Goal: Information Seeking & Learning: Find specific fact

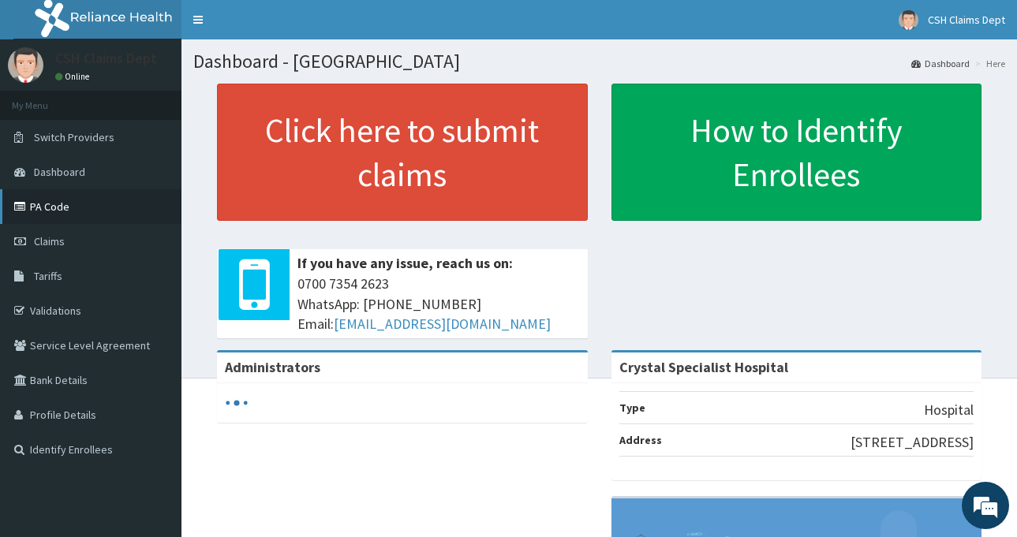
click at [73, 209] on link "PA Code" at bounding box center [91, 206] width 182 height 35
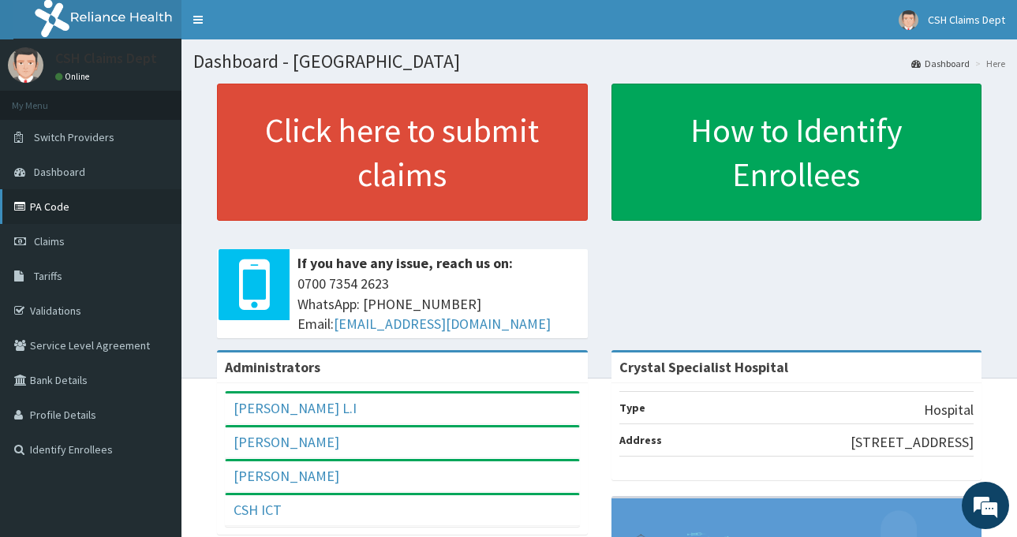
click at [34, 210] on link "PA Code" at bounding box center [91, 206] width 182 height 35
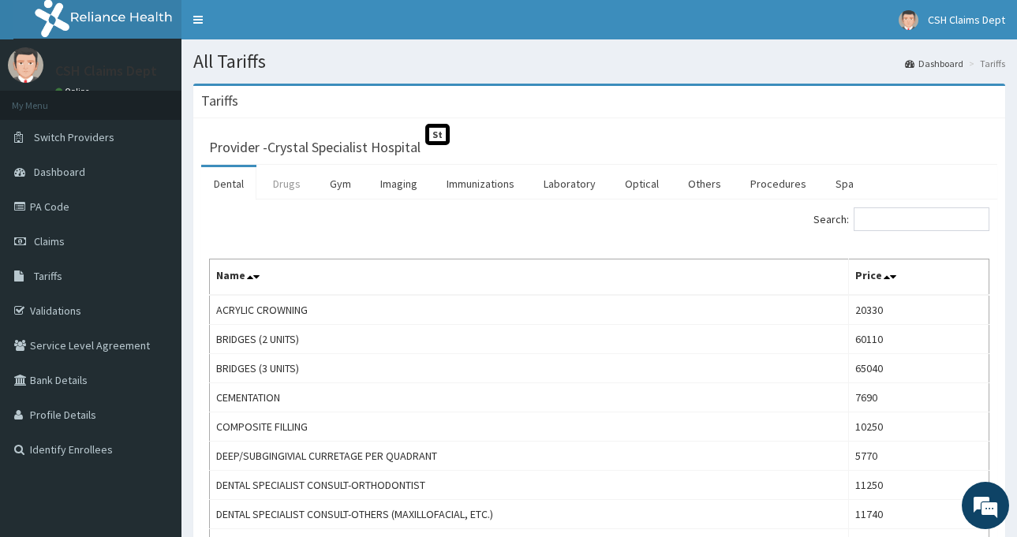
click at [274, 180] on link "Drugs" at bounding box center [286, 183] width 53 height 33
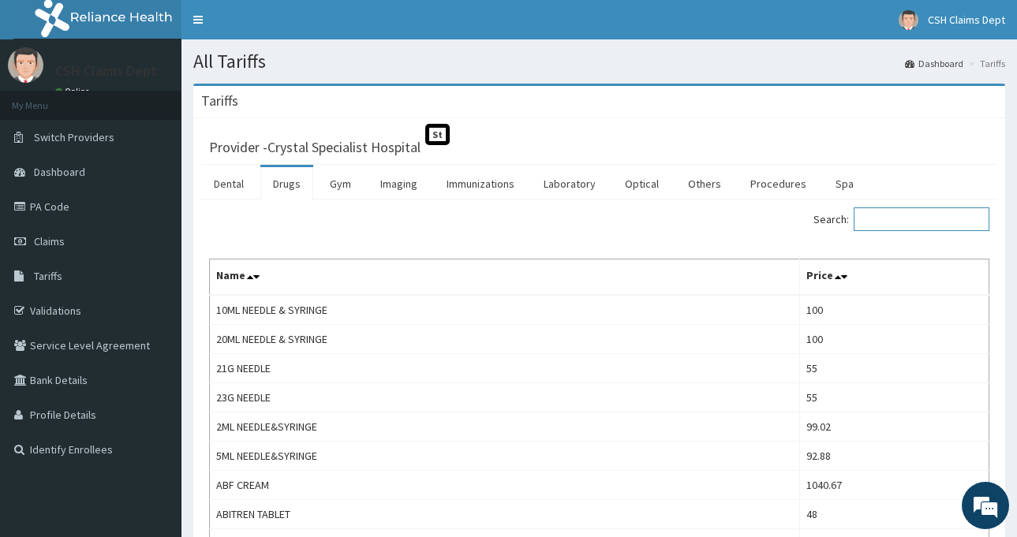
click at [889, 215] on input "Search:" at bounding box center [922, 220] width 136 height 24
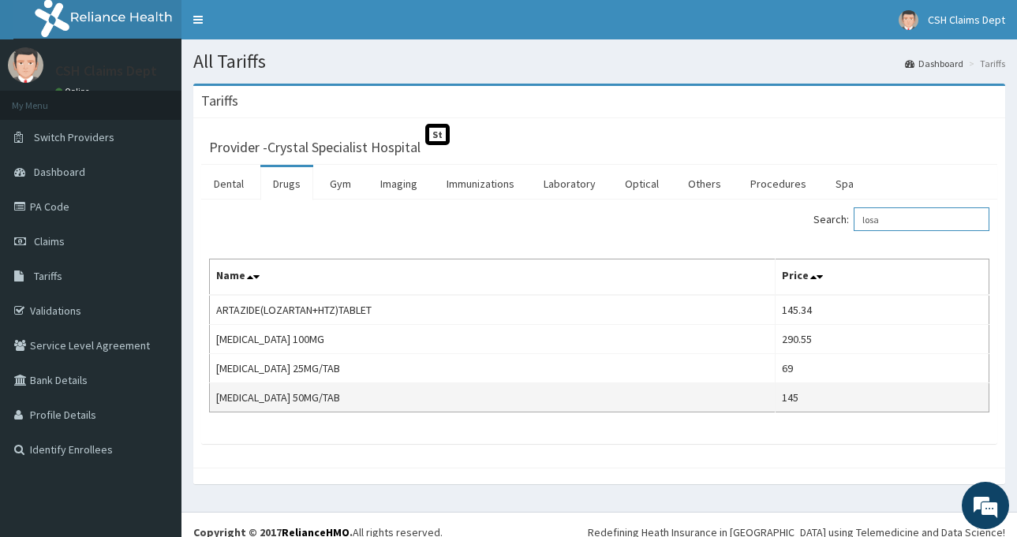
type input "losa"
drag, startPoint x: 832, startPoint y: 405, endPoint x: 780, endPoint y: 402, distance: 52.2
click at [780, 402] on tr "LOSARTAN 50MG/TAB 145" at bounding box center [600, 398] width 780 height 29
copy tr "145"
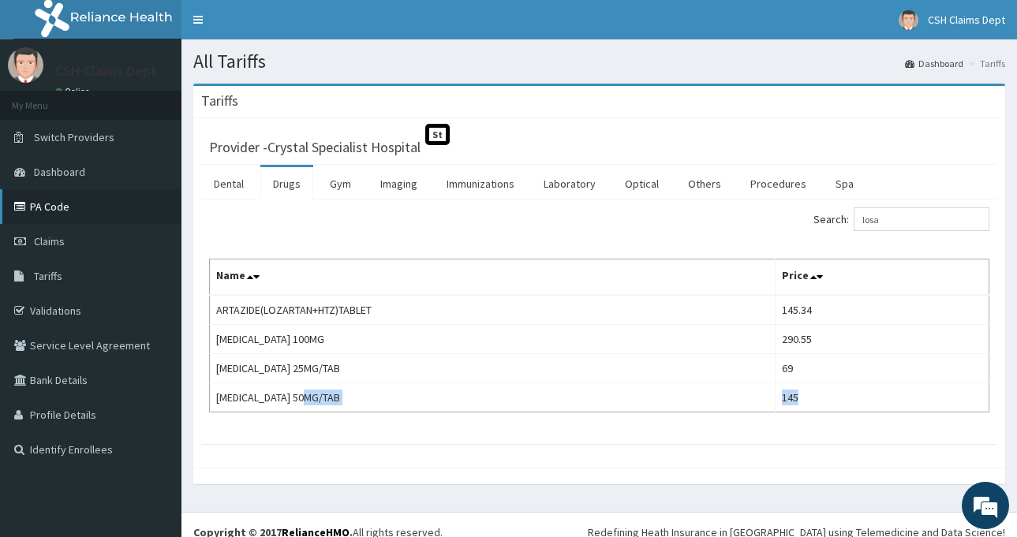
click at [77, 212] on link "PA Code" at bounding box center [91, 206] width 182 height 35
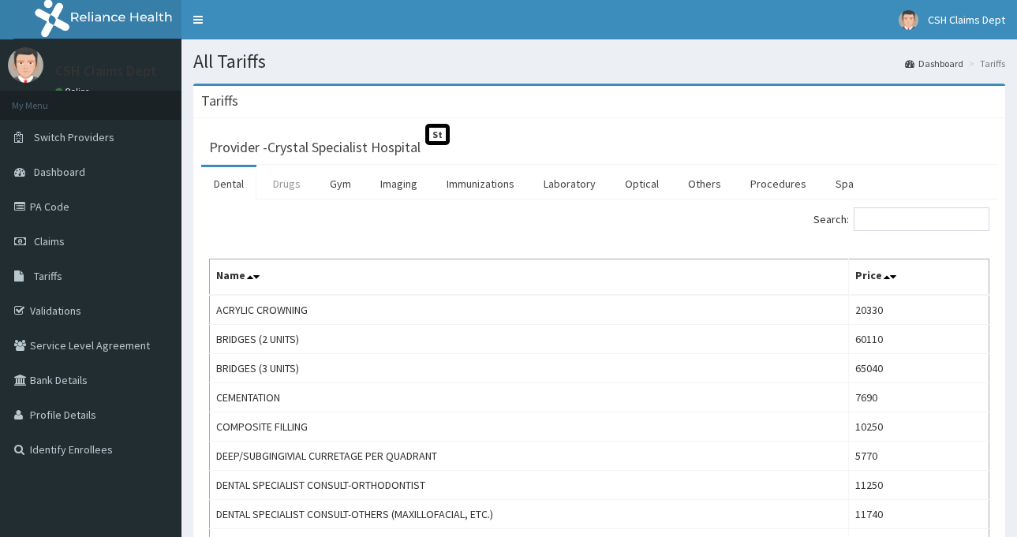
click at [294, 180] on link "Drugs" at bounding box center [286, 183] width 53 height 33
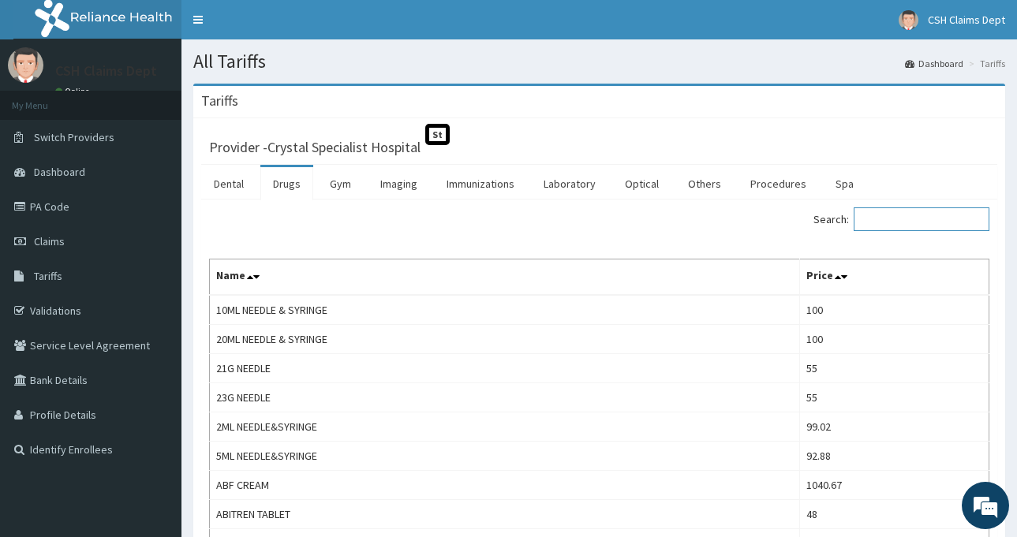
click at [905, 227] on input "Search:" at bounding box center [922, 220] width 136 height 24
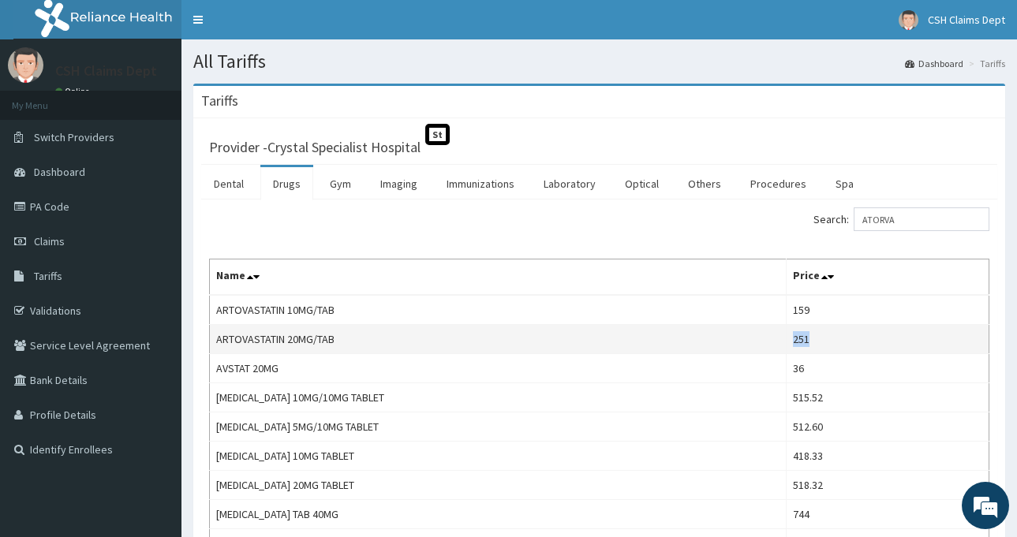
drag, startPoint x: 799, startPoint y: 342, endPoint x: 748, endPoint y: 342, distance: 51.3
click at [748, 342] on tr "ARTOVASTATIN 20MG/TAB 251" at bounding box center [600, 339] width 780 height 29
copy tr "251"
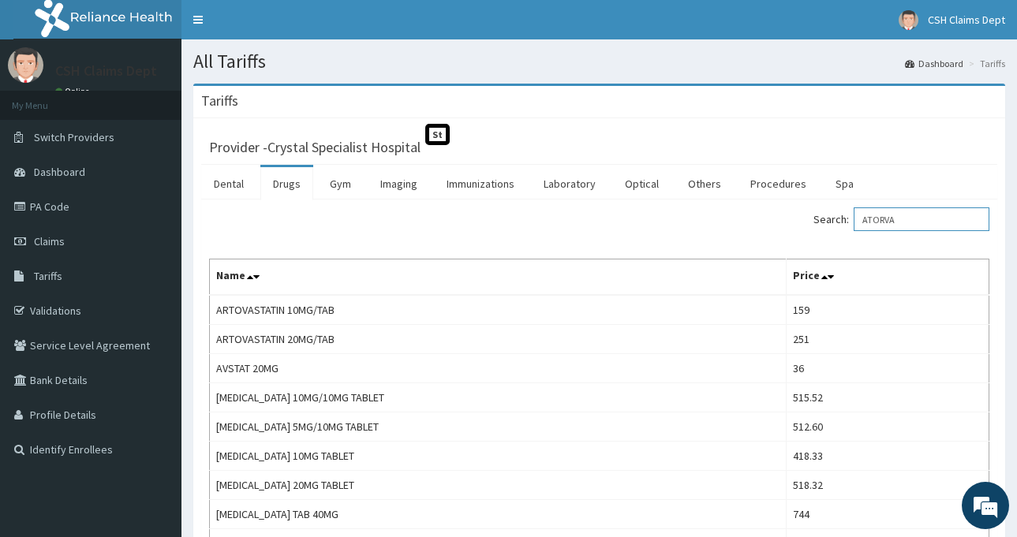
drag, startPoint x: 923, startPoint y: 216, endPoint x: 850, endPoint y: 204, distance: 74.3
click at [855, 204] on div "Search: ATORVA Name Price ARTOVASTATIN 10MG/TAB 159 ARTOVASTATIN 20MG/TAB 251 A…" at bounding box center [599, 410] width 796 height 420
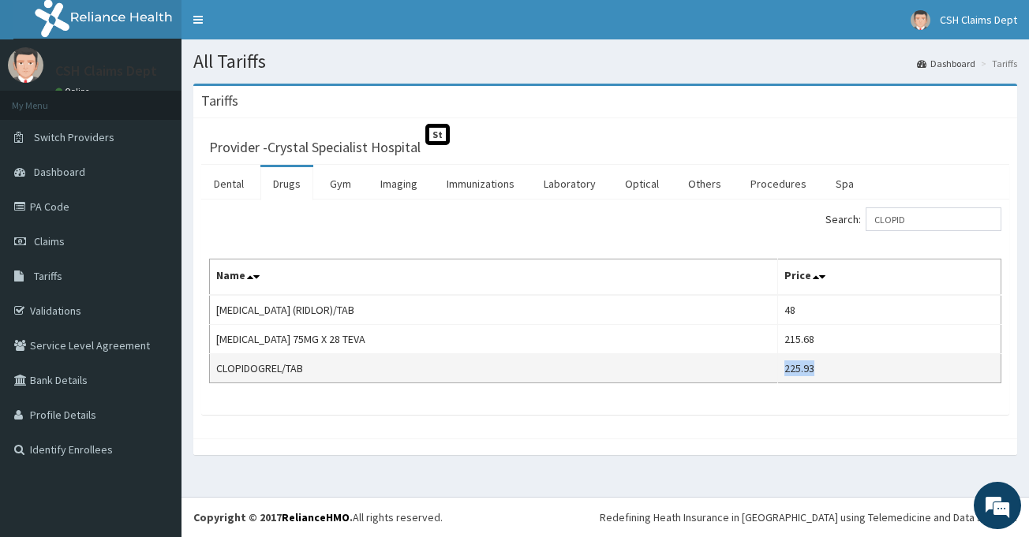
drag, startPoint x: 822, startPoint y: 372, endPoint x: 766, endPoint y: 375, distance: 55.3
click at [766, 375] on tr "CLOPIDOGREL/TAB 225.93" at bounding box center [606, 368] width 792 height 29
copy tr "225.93"
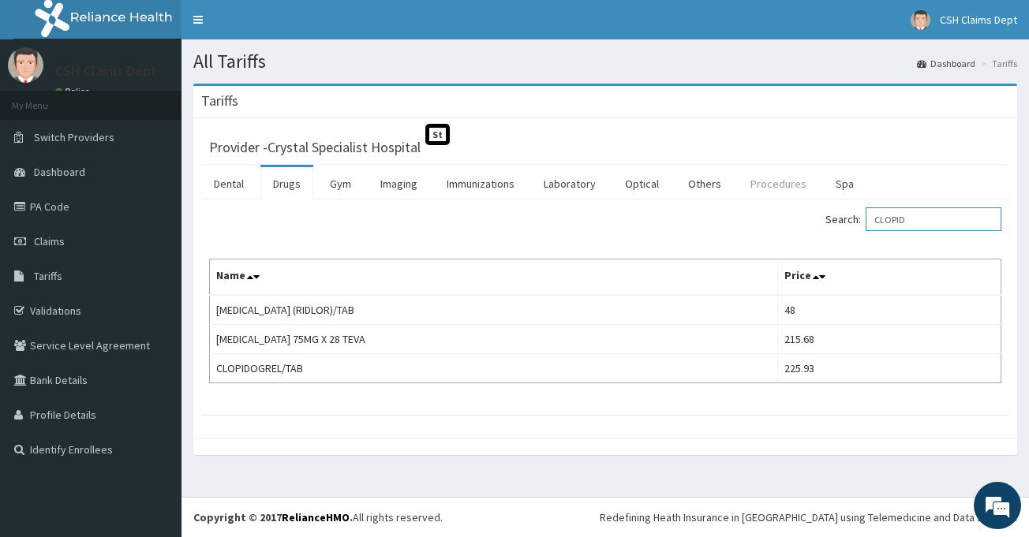
drag, startPoint x: 927, startPoint y: 225, endPoint x: 784, endPoint y: 188, distance: 147.6
click at [784, 188] on div "Dental Drugs Gym Imaging Immunizations Laboratory Optical Others Procedures Spa…" at bounding box center [605, 290] width 808 height 250
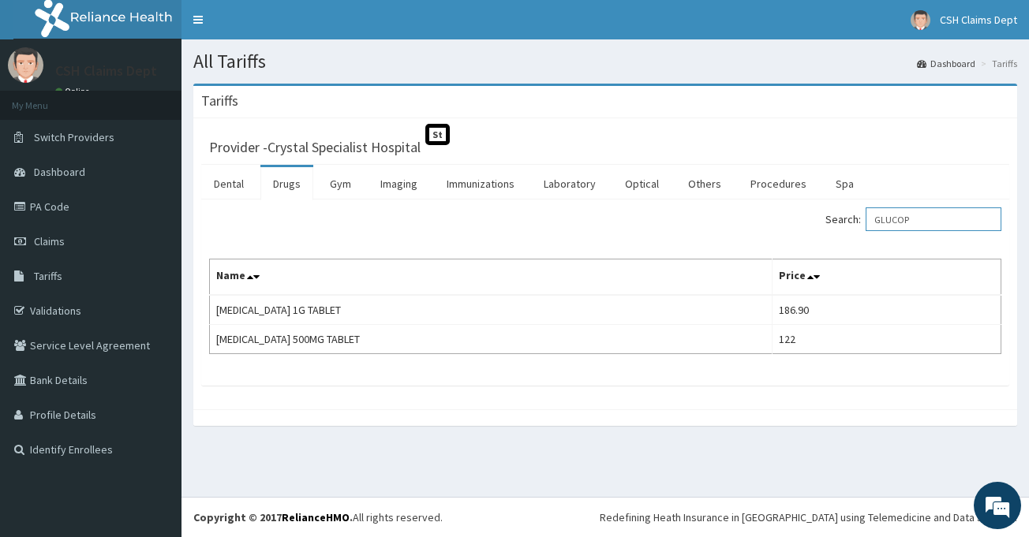
drag, startPoint x: 921, startPoint y: 218, endPoint x: 844, endPoint y: 208, distance: 77.9
click at [844, 208] on label "Search: GLUCOP" at bounding box center [913, 220] width 176 height 24
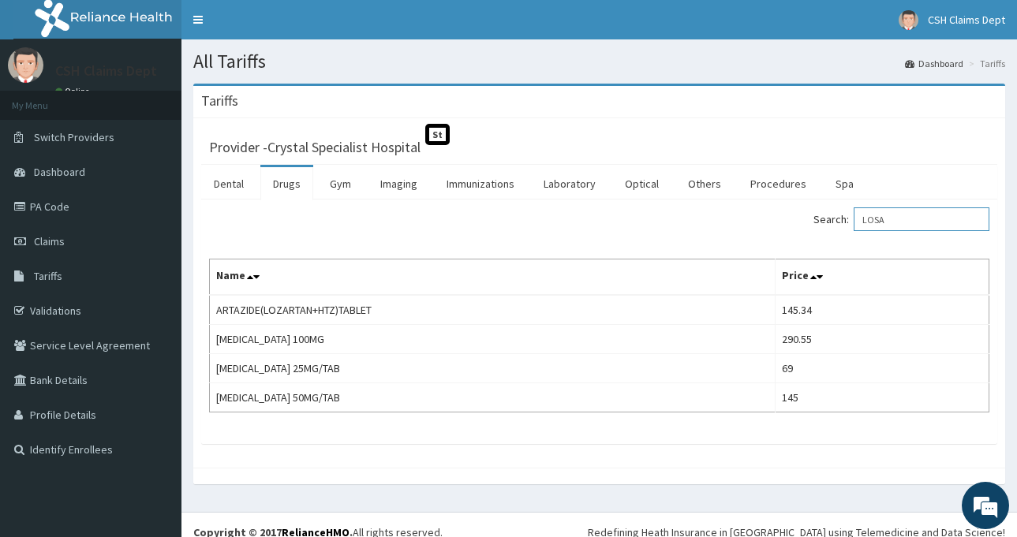
drag, startPoint x: 900, startPoint y: 220, endPoint x: 834, endPoint y: 213, distance: 66.7
click at [834, 213] on label "Search: LOSA" at bounding box center [902, 220] width 176 height 24
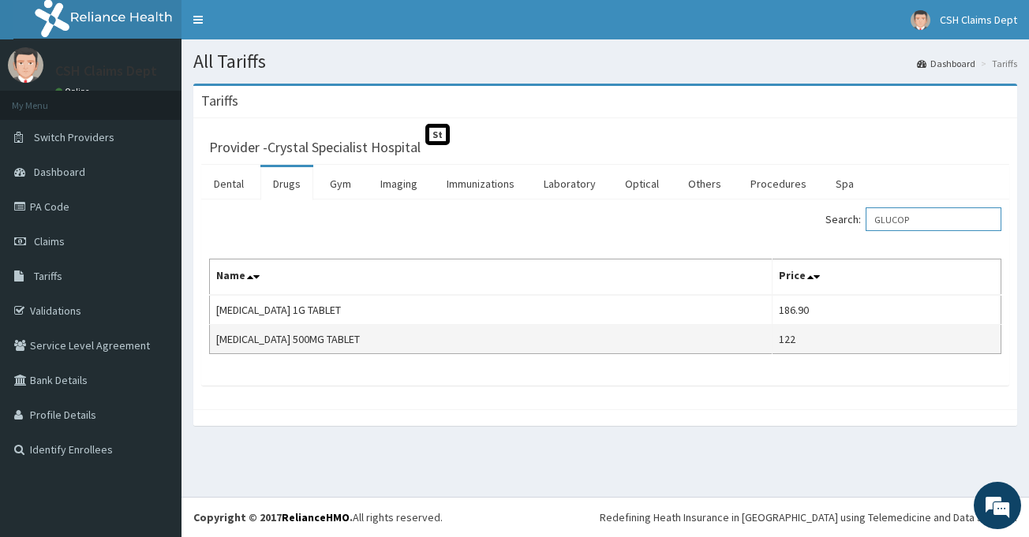
type input "GLUCOP"
drag, startPoint x: 795, startPoint y: 342, endPoint x: 752, endPoint y: 342, distance: 43.4
click at [752, 342] on tr "GLUCOPHAGE 500MG TABLET 122" at bounding box center [606, 339] width 792 height 29
copy tr "122"
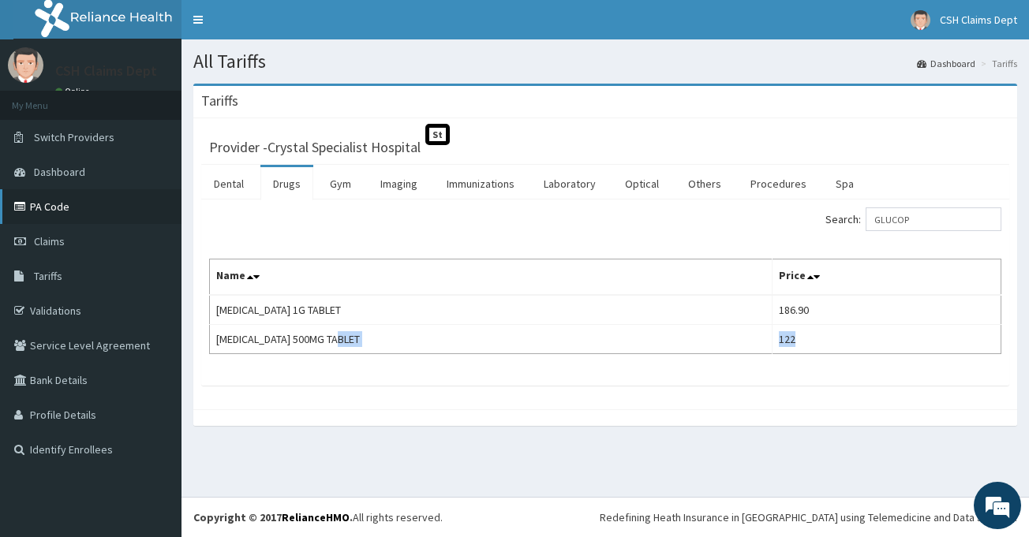
click at [69, 212] on link "PA Code" at bounding box center [91, 206] width 182 height 35
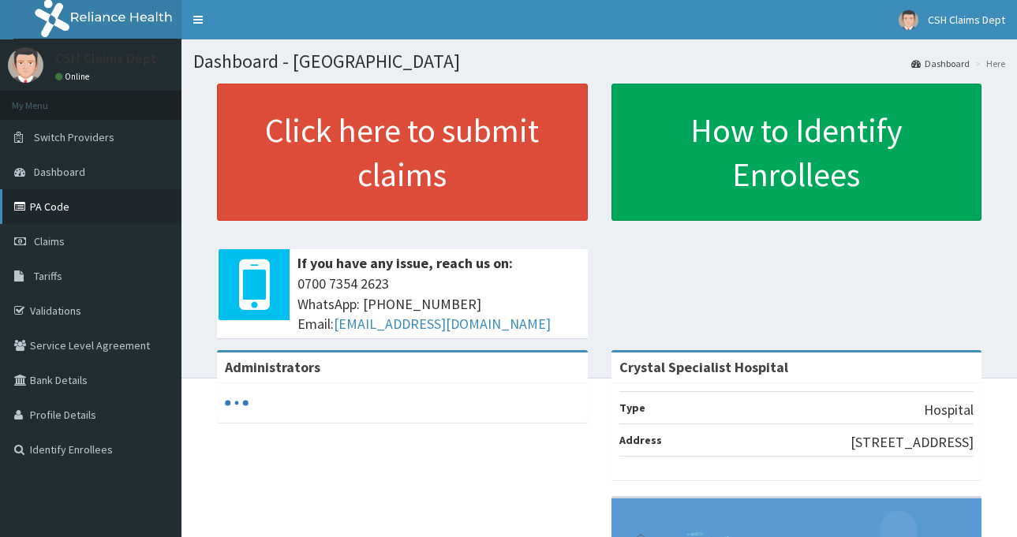
click at [76, 208] on link "PA Code" at bounding box center [91, 206] width 182 height 35
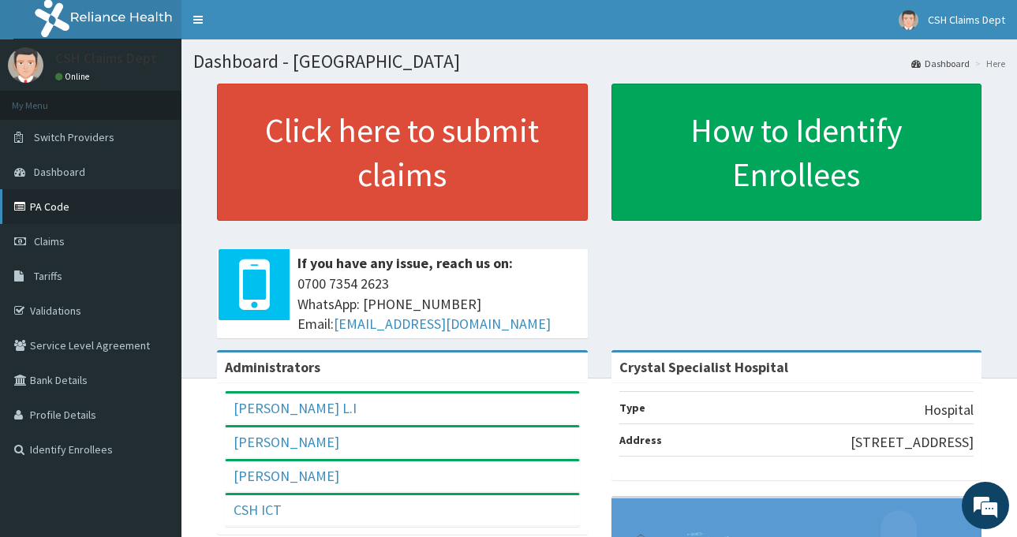
click at [60, 196] on link "PA Code" at bounding box center [91, 206] width 182 height 35
click at [65, 207] on link "PA Code" at bounding box center [91, 206] width 182 height 35
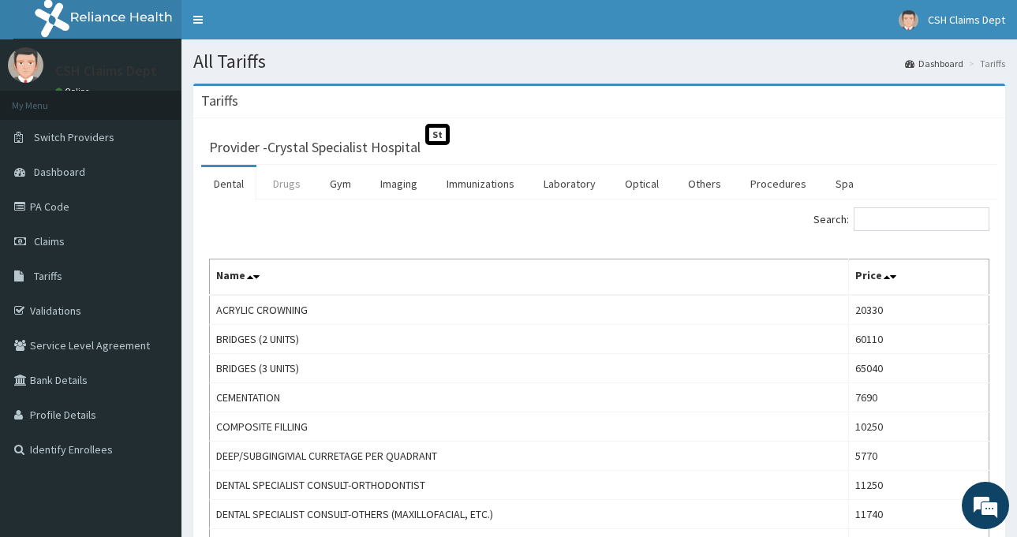
click at [277, 180] on link "Drugs" at bounding box center [286, 183] width 53 height 33
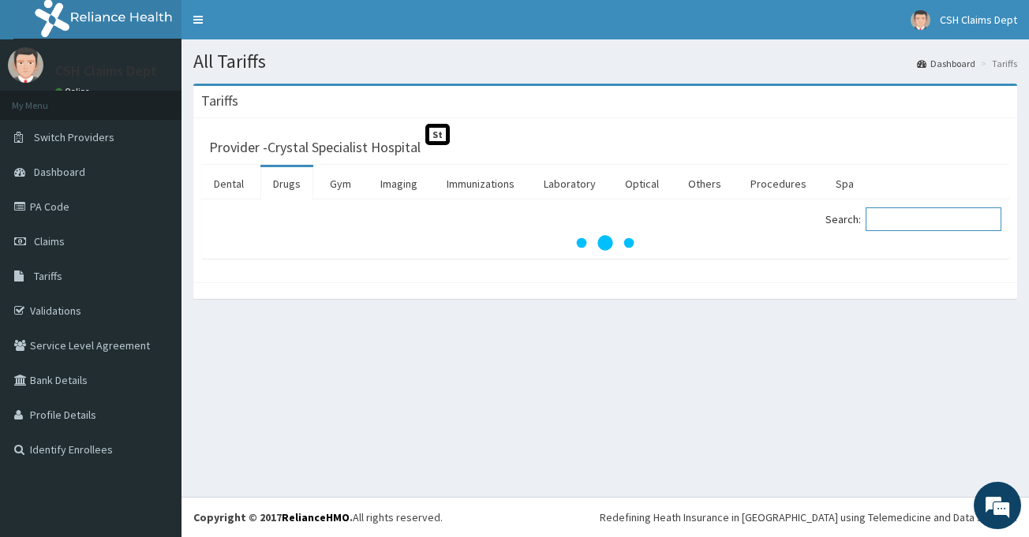
click at [891, 216] on input "Search:" at bounding box center [934, 220] width 136 height 24
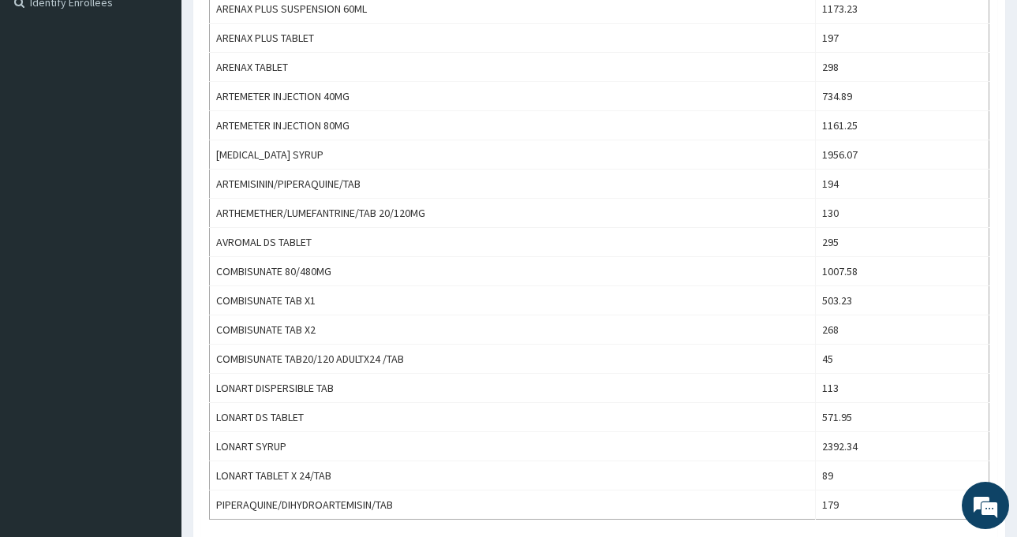
scroll to position [474, 0]
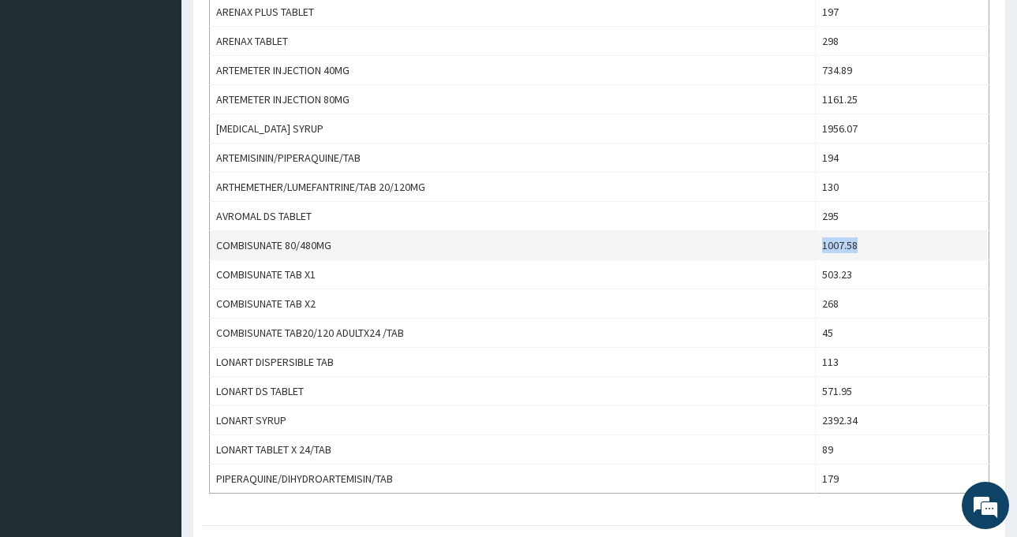
drag, startPoint x: 883, startPoint y: 238, endPoint x: 798, endPoint y: 249, distance: 85.9
click at [798, 249] on tr "COMBISUNATE 80/480MG 1007.58" at bounding box center [600, 245] width 780 height 29
copy tr "1007.58"
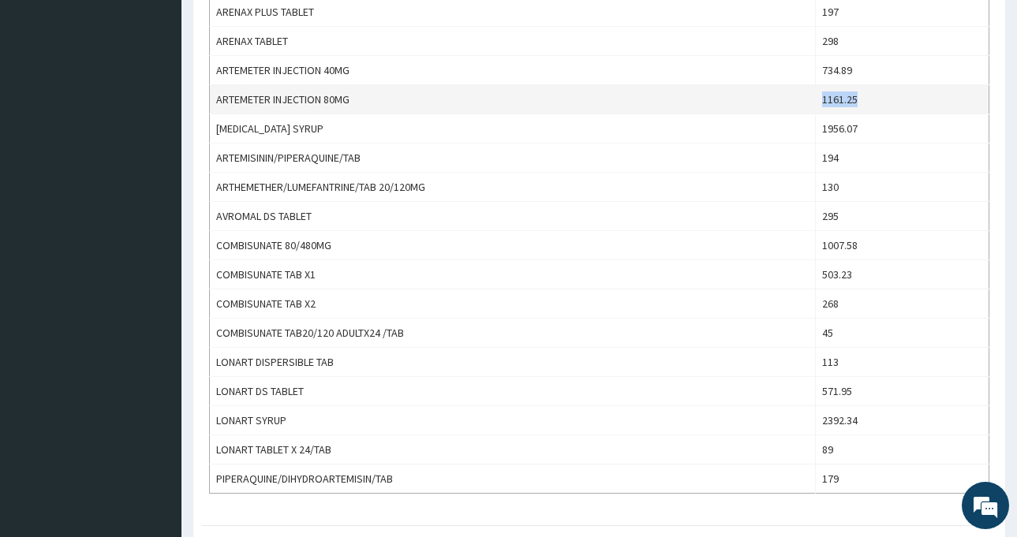
drag, startPoint x: 872, startPoint y: 95, endPoint x: 822, endPoint y: 100, distance: 50.7
click at [822, 100] on tr "ARTEMETER INJECTION 80MG 1161.25" at bounding box center [600, 99] width 780 height 29
copy tr "1161.25"
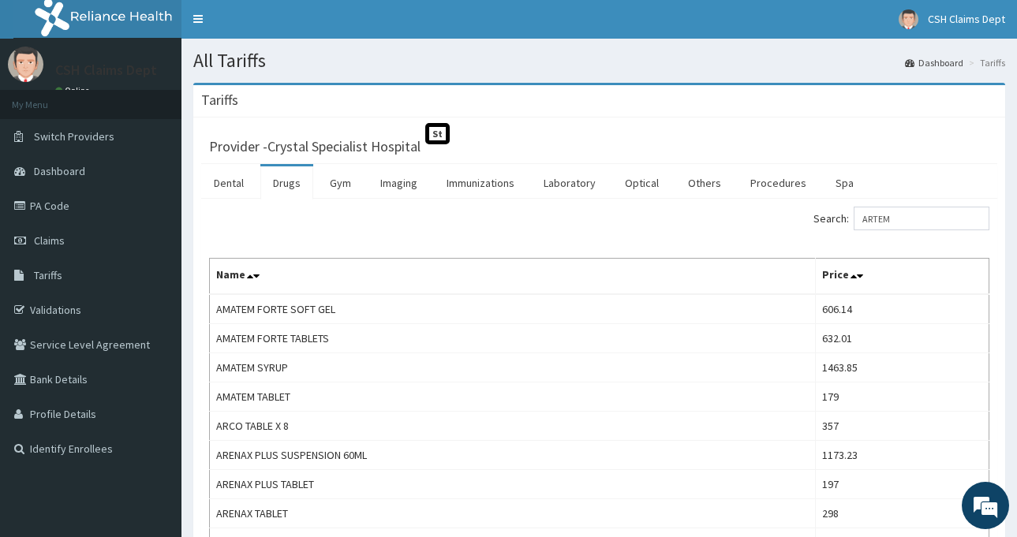
scroll to position [0, 0]
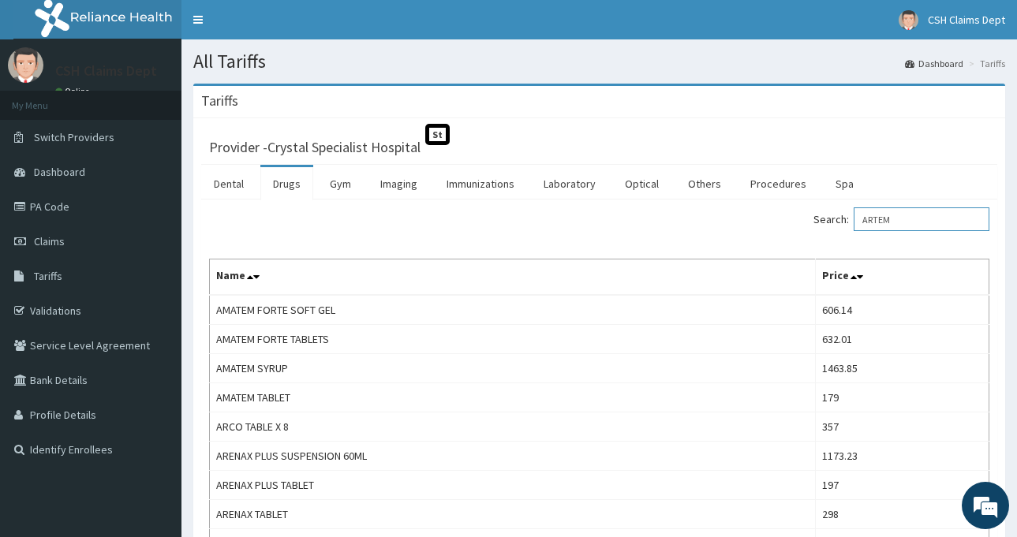
drag, startPoint x: 916, startPoint y: 219, endPoint x: 817, endPoint y: 215, distance: 99.6
click at [818, 215] on div "Search: ARTEM" at bounding box center [801, 222] width 379 height 28
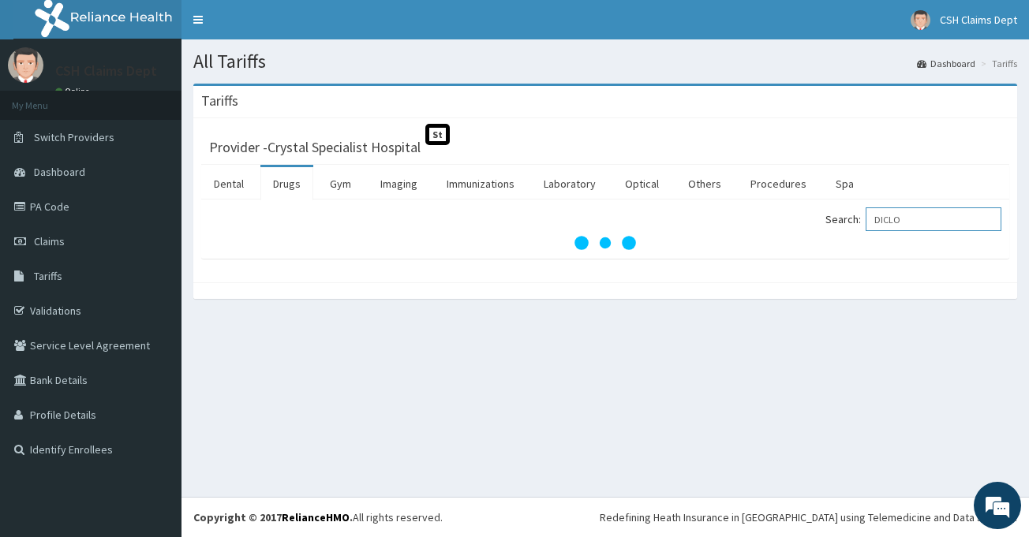
click at [915, 217] on input "DICLO" at bounding box center [934, 220] width 136 height 24
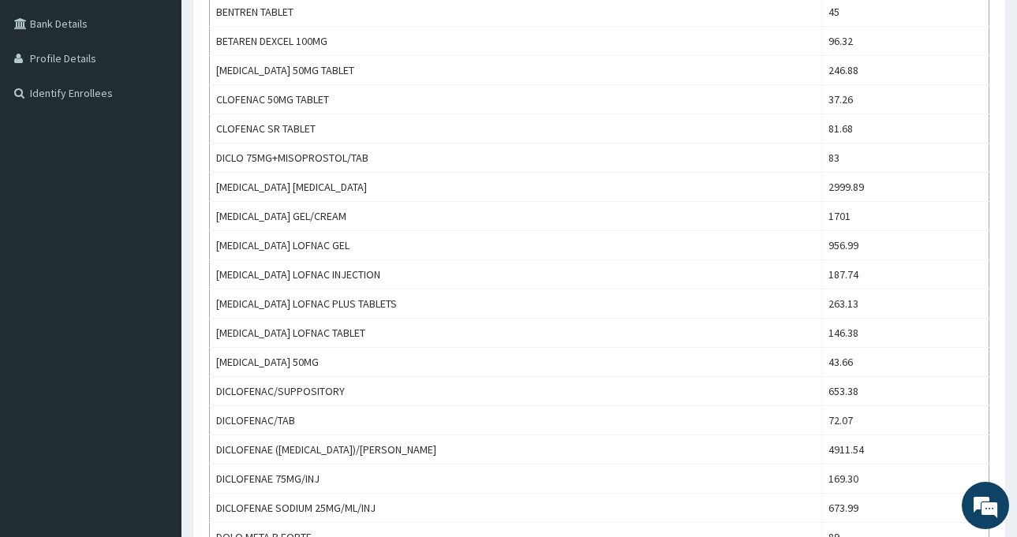
scroll to position [474, 0]
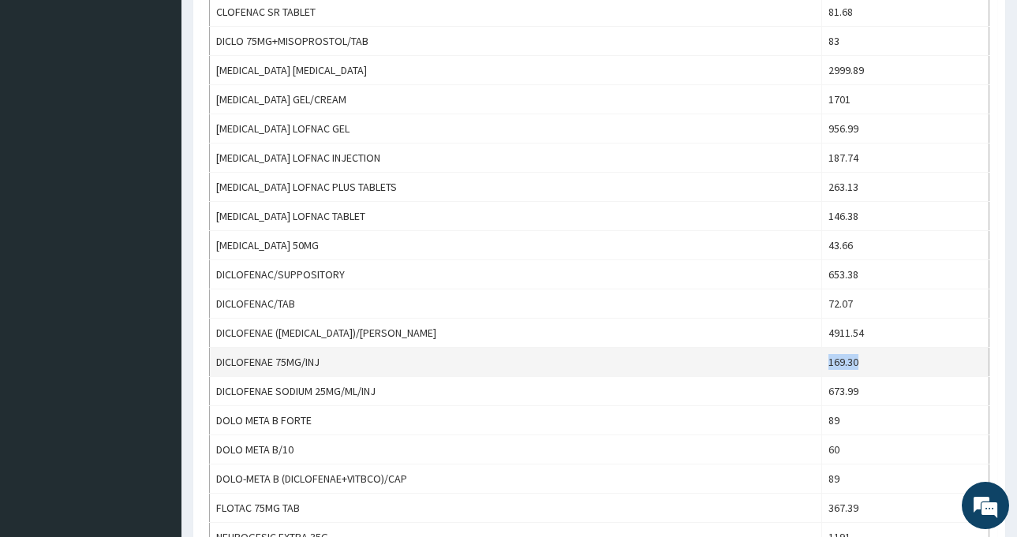
drag, startPoint x: 860, startPoint y: 365, endPoint x: 800, endPoint y: 368, distance: 60.1
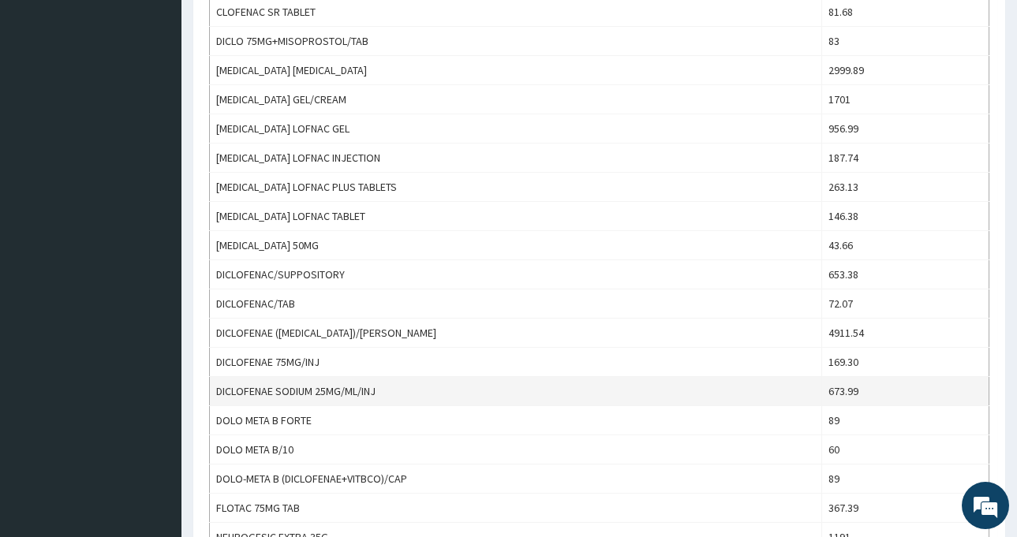
drag, startPoint x: 800, startPoint y: 368, endPoint x: 754, endPoint y: 399, distance: 55.8
click at [754, 399] on td "DICLOFENAE SODIUM 25MG/ML/INJ" at bounding box center [516, 391] width 612 height 29
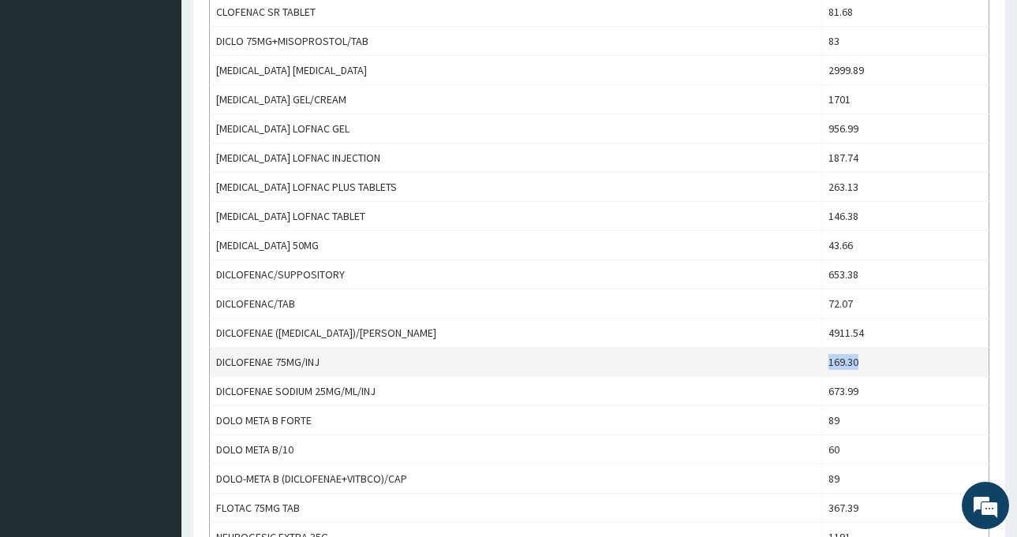
drag, startPoint x: 858, startPoint y: 361, endPoint x: 803, endPoint y: 369, distance: 54.9
click at [803, 369] on tr "DICLOFENAE 75MG/INJ 169.30" at bounding box center [600, 362] width 780 height 29
copy tr "169.30"
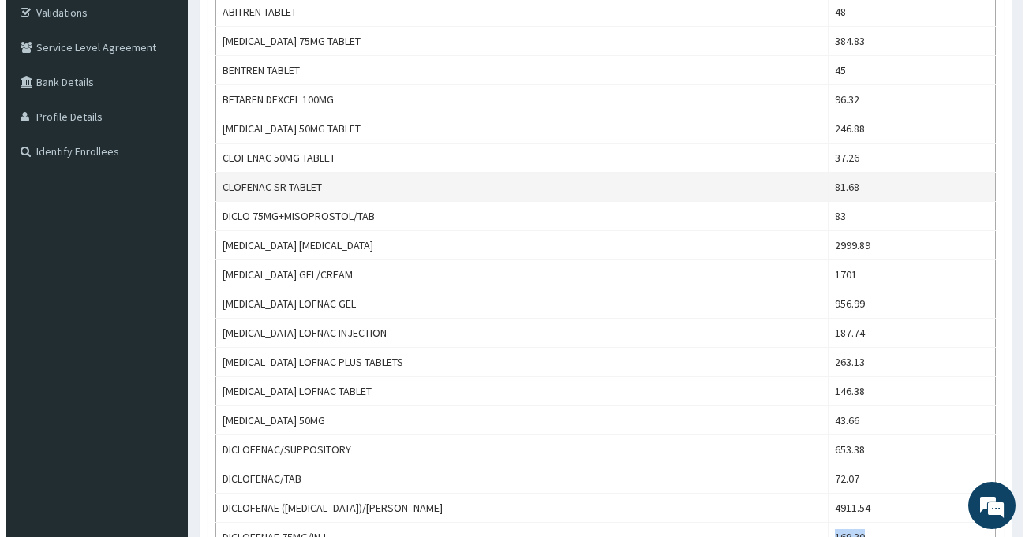
scroll to position [0, 0]
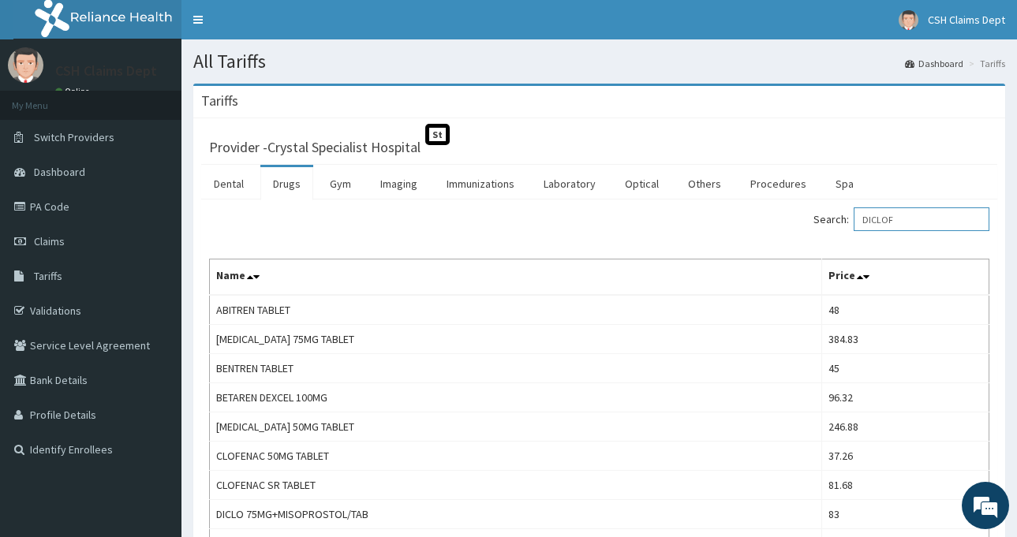
drag, startPoint x: 936, startPoint y: 219, endPoint x: 857, endPoint y: 232, distance: 79.9
click at [857, 232] on div "Search: DICLOF" at bounding box center [801, 222] width 379 height 28
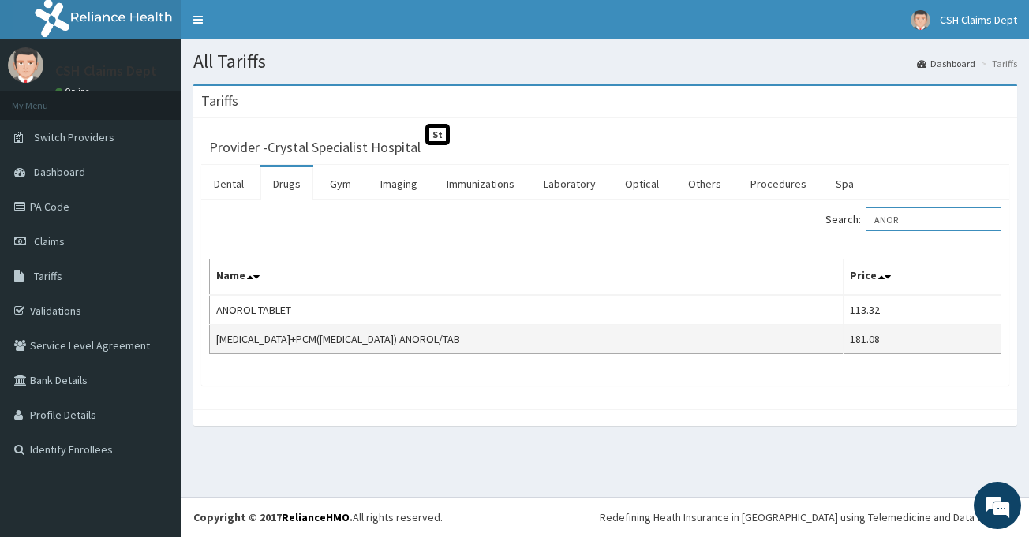
type input "ANOR"
drag, startPoint x: 900, startPoint y: 339, endPoint x: 819, endPoint y: 347, distance: 81.7
click at [819, 347] on tr "ORPHENADRINE+PCM(MARGESIC) ANOROL/TAB 181.08" at bounding box center [606, 339] width 792 height 29
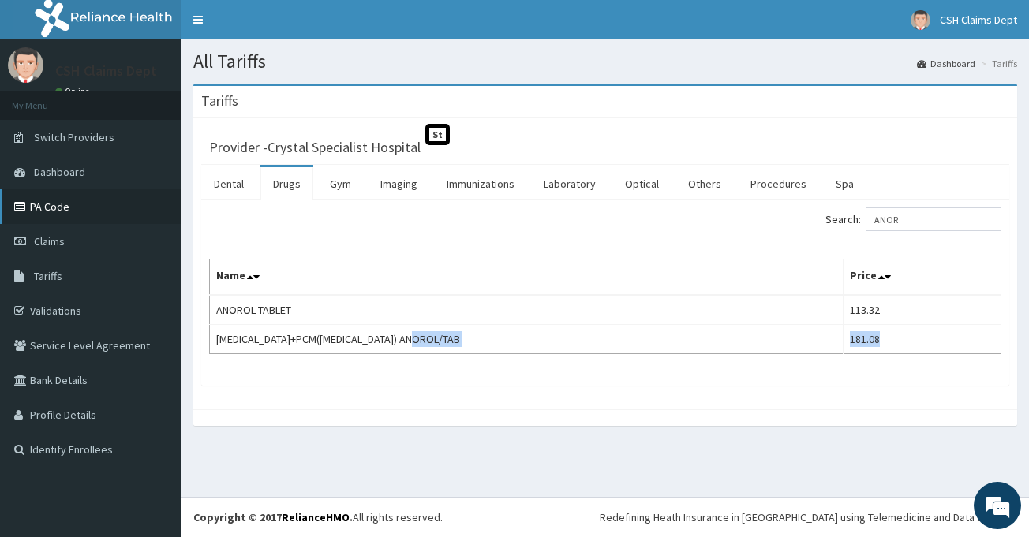
click at [48, 201] on link "PA Code" at bounding box center [91, 206] width 182 height 35
